Goal: Check status: Check status

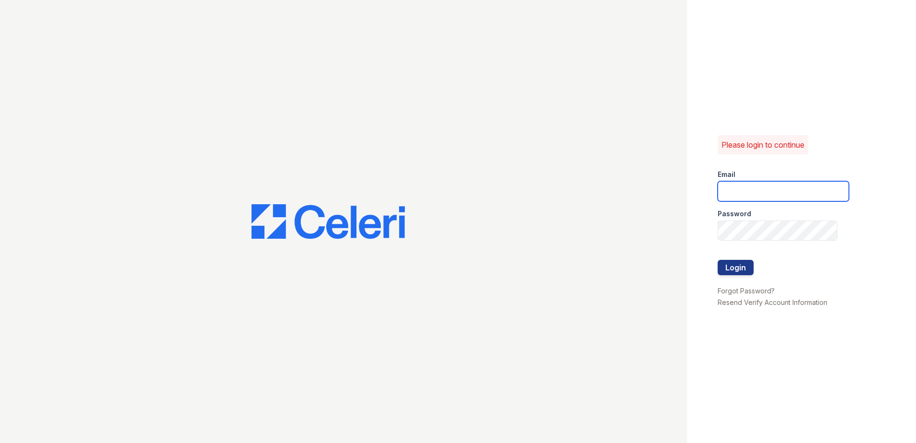
click at [761, 189] on input "email" at bounding box center [783, 191] width 131 height 20
type input "renewtowneoaks@trinity-pm.com"
click at [738, 260] on button "Login" at bounding box center [736, 267] width 36 height 15
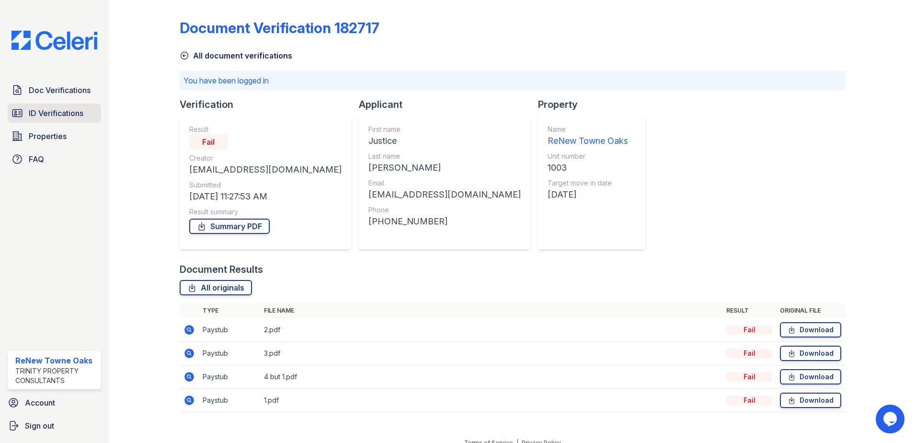
click at [47, 108] on span "ID Verifications" at bounding box center [56, 113] width 55 height 12
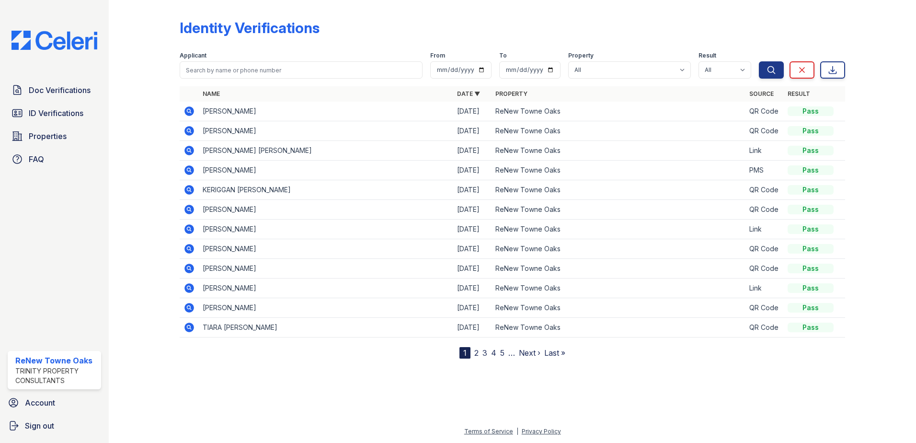
drag, startPoint x: 0, startPoint y: 113, endPoint x: 54, endPoint y: 103, distance: 54.6
click at [8, 112] on div "Doc Verifications ID Verifications Properties FAQ [GEOGRAPHIC_DATA] Trinity Pro…" at bounding box center [54, 221] width 109 height 443
click at [52, 109] on span "ID Verifications" at bounding box center [56, 113] width 55 height 12
click at [270, 74] on input "search" at bounding box center [301, 69] width 243 height 17
type input "[PERSON_NAME]"
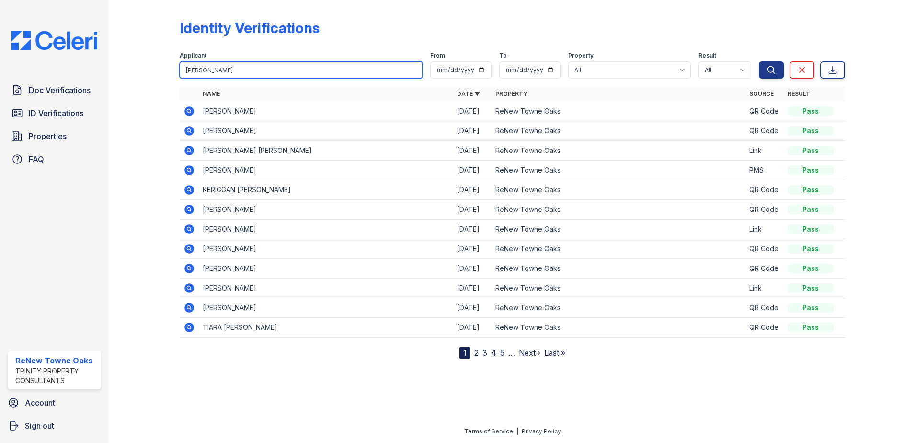
click at [759, 61] on button "Search" at bounding box center [771, 69] width 25 height 17
